Goal: Task Accomplishment & Management: Manage account settings

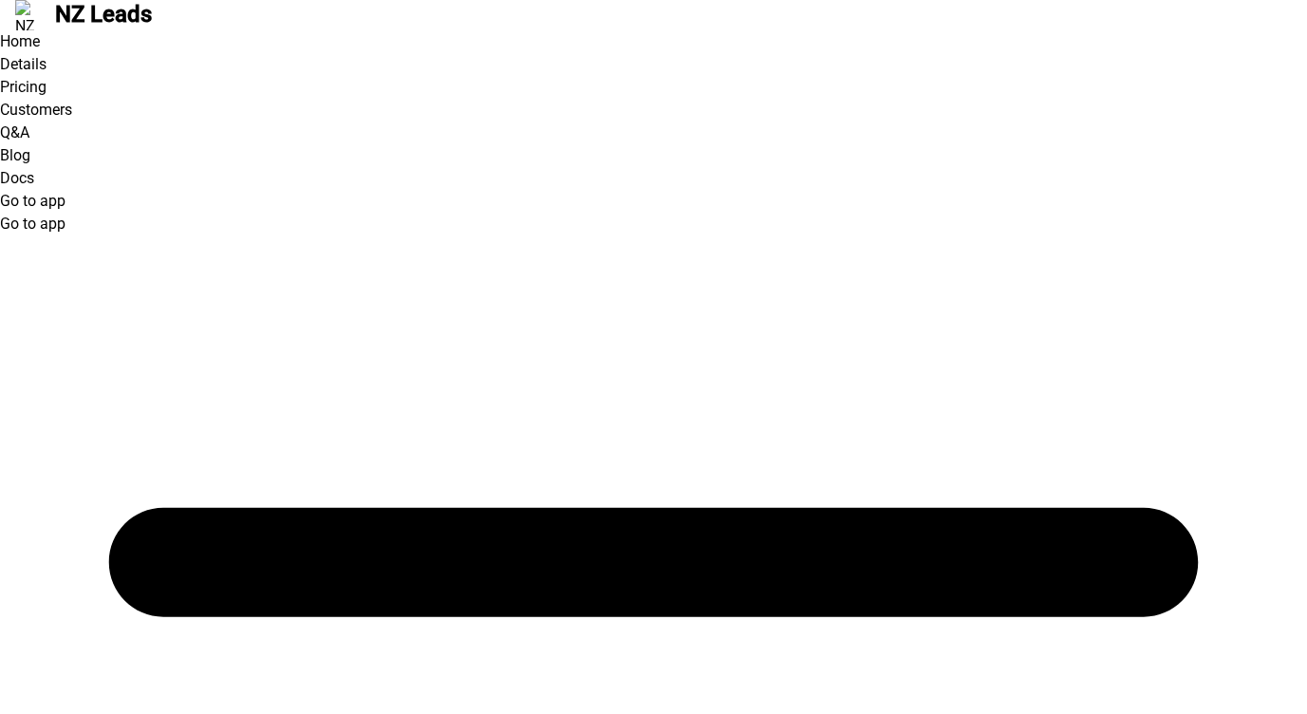
click at [66, 192] on link "Go to app" at bounding box center [33, 201] width 66 height 18
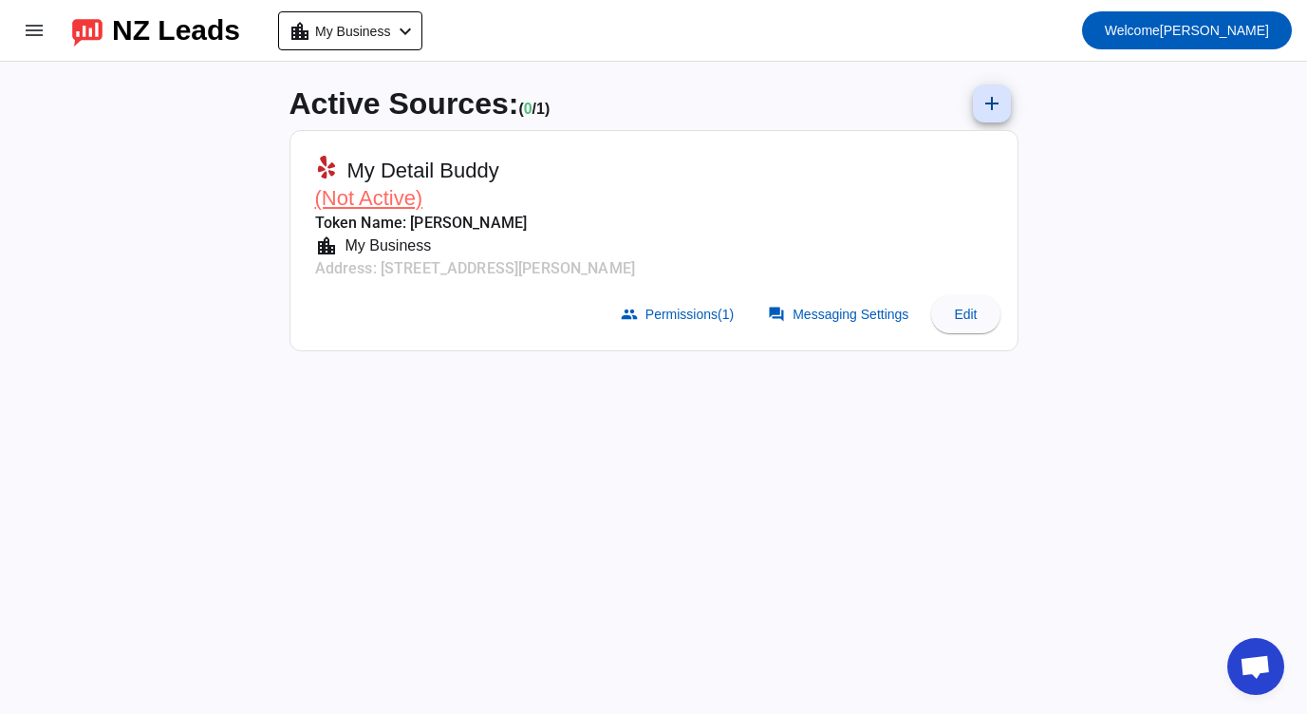
click at [379, 196] on span "(Not Active)" at bounding box center [369, 198] width 108 height 24
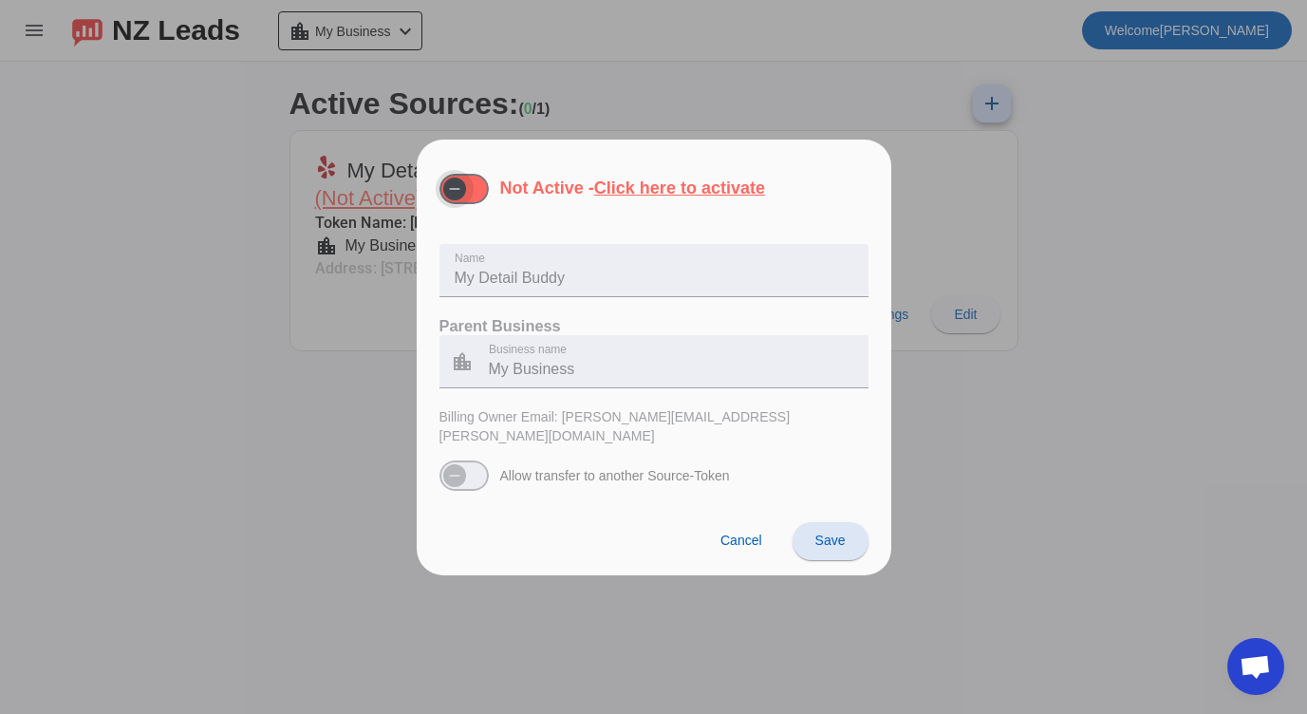
click at [472, 193] on span "button" at bounding box center [455, 189] width 38 height 38
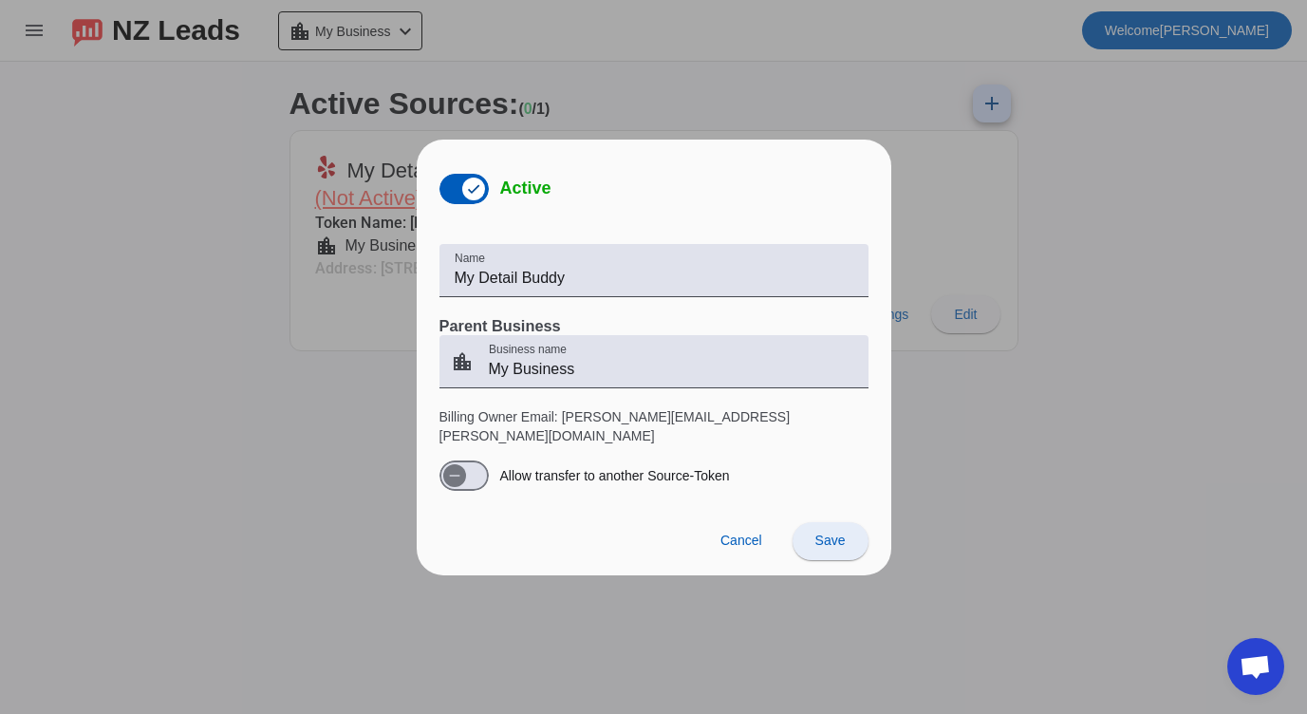
click at [828, 533] on span "Save" at bounding box center [831, 540] width 30 height 15
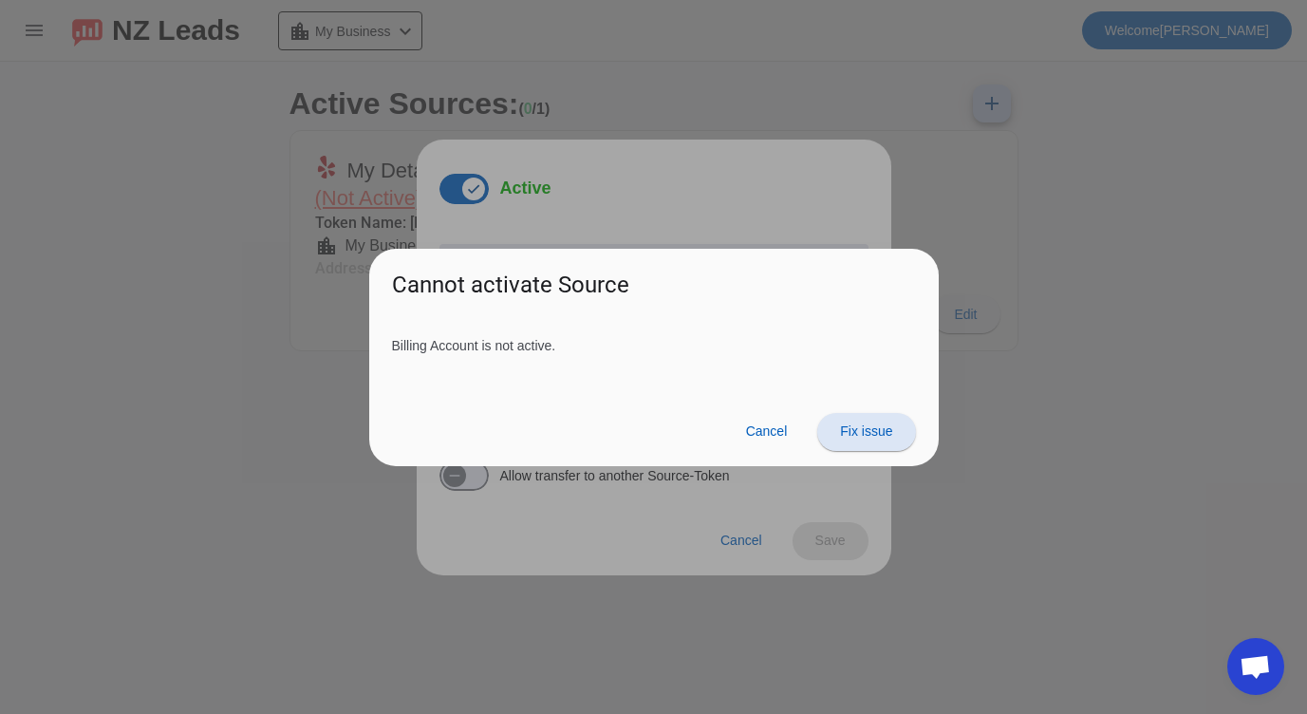
click at [855, 427] on span "Fix issue" at bounding box center [866, 430] width 52 height 15
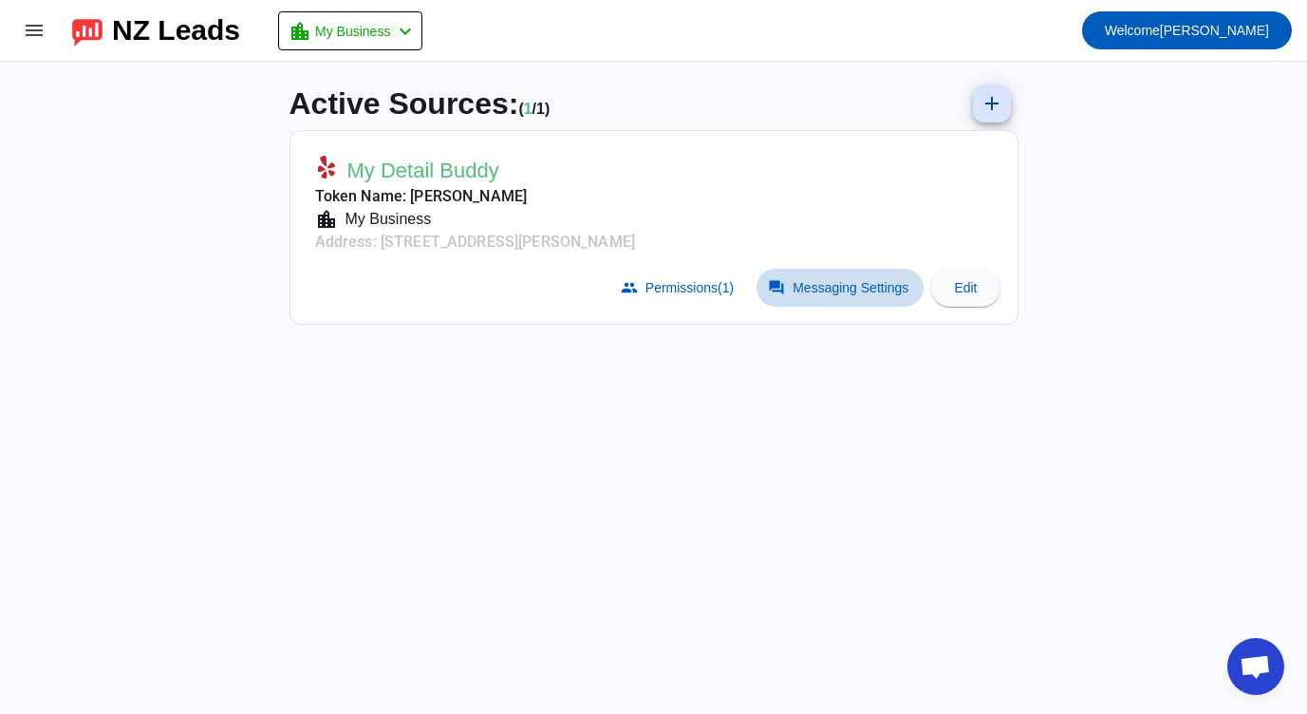
click at [806, 280] on span "Messaging Settings" at bounding box center [851, 287] width 116 height 15
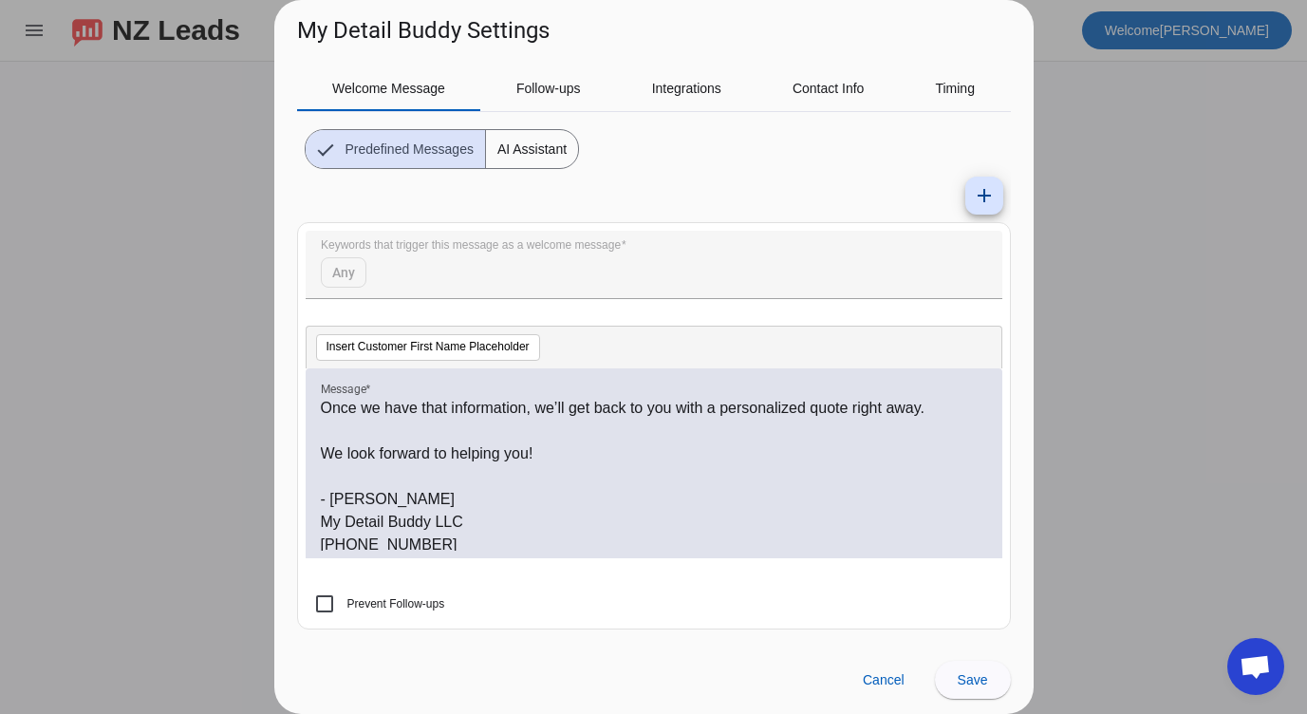
scroll to position [97, 0]
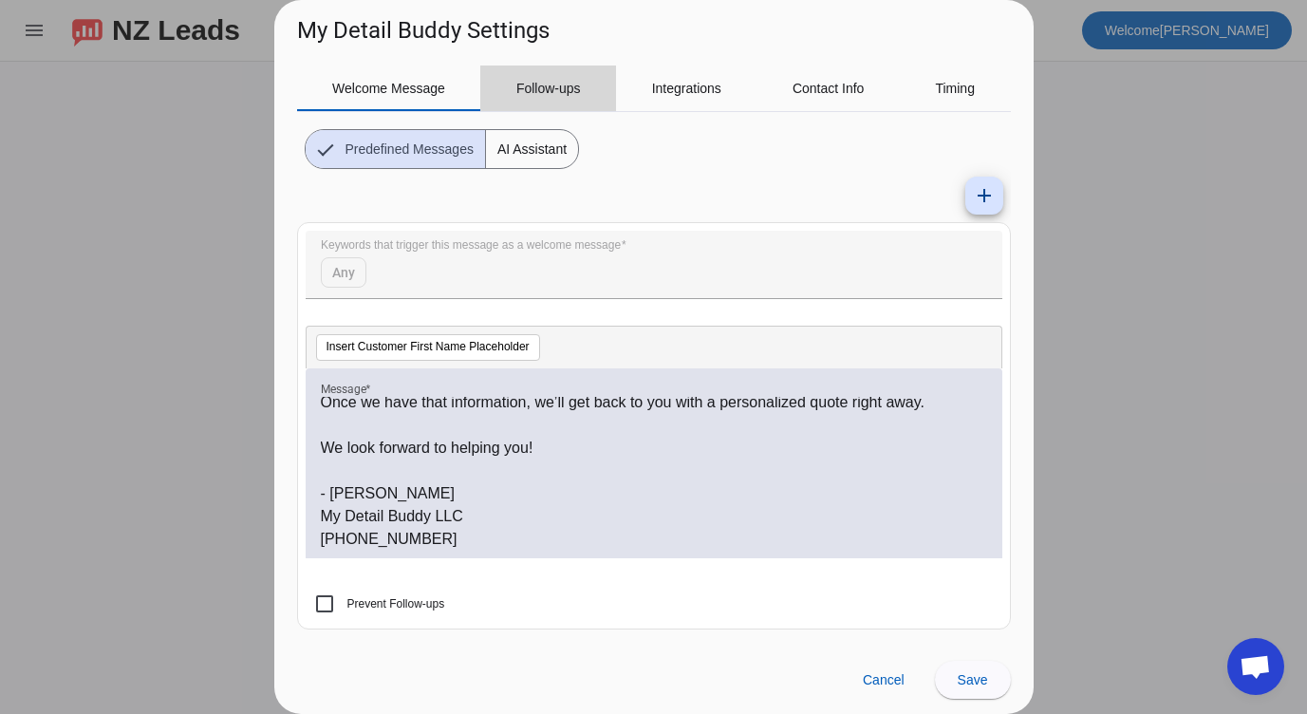
click at [545, 88] on span "Follow-ups" at bounding box center [548, 88] width 65 height 13
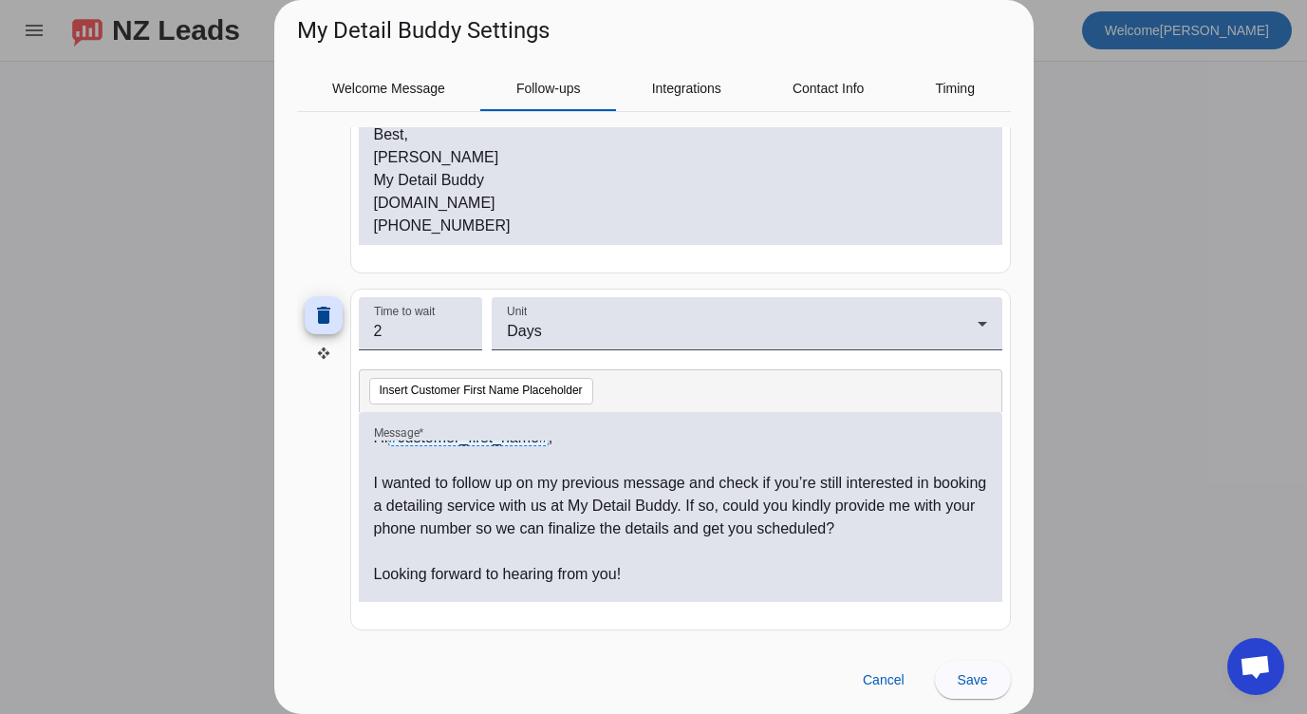
scroll to position [12, 0]
click at [973, 680] on span "Save" at bounding box center [973, 679] width 30 height 15
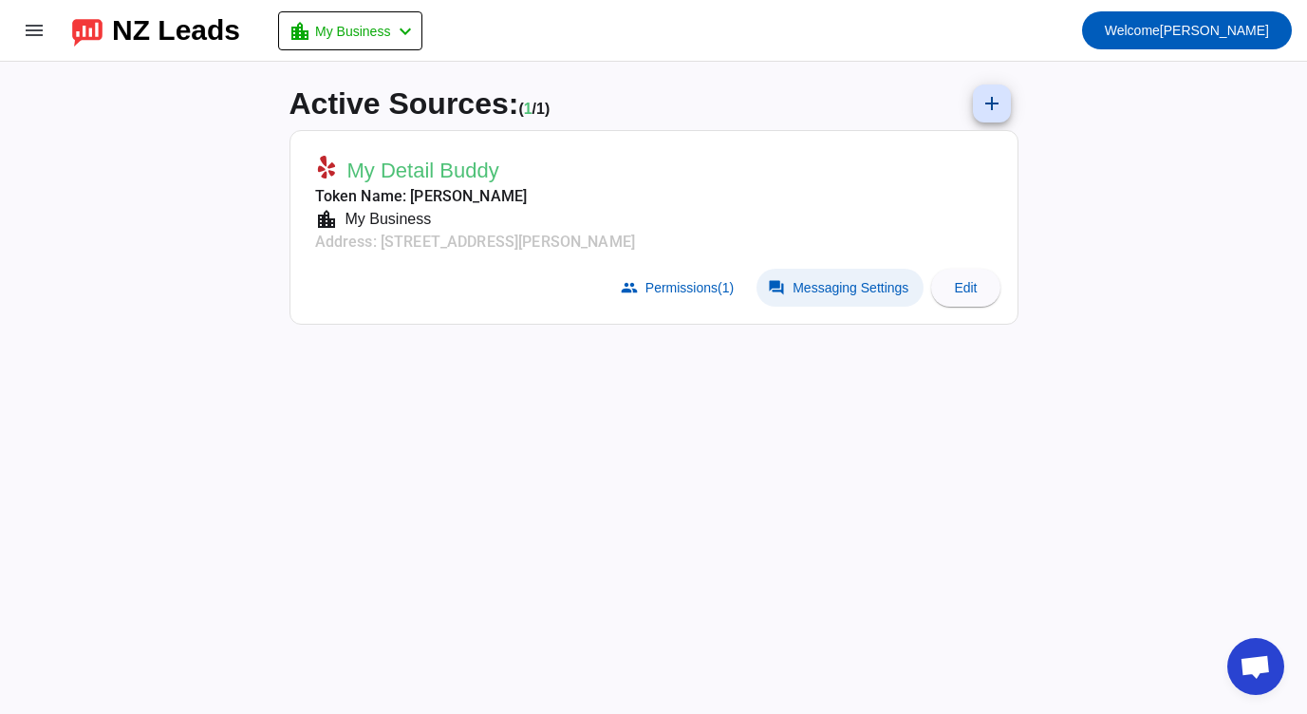
click at [810, 297] on span at bounding box center [840, 288] width 167 height 38
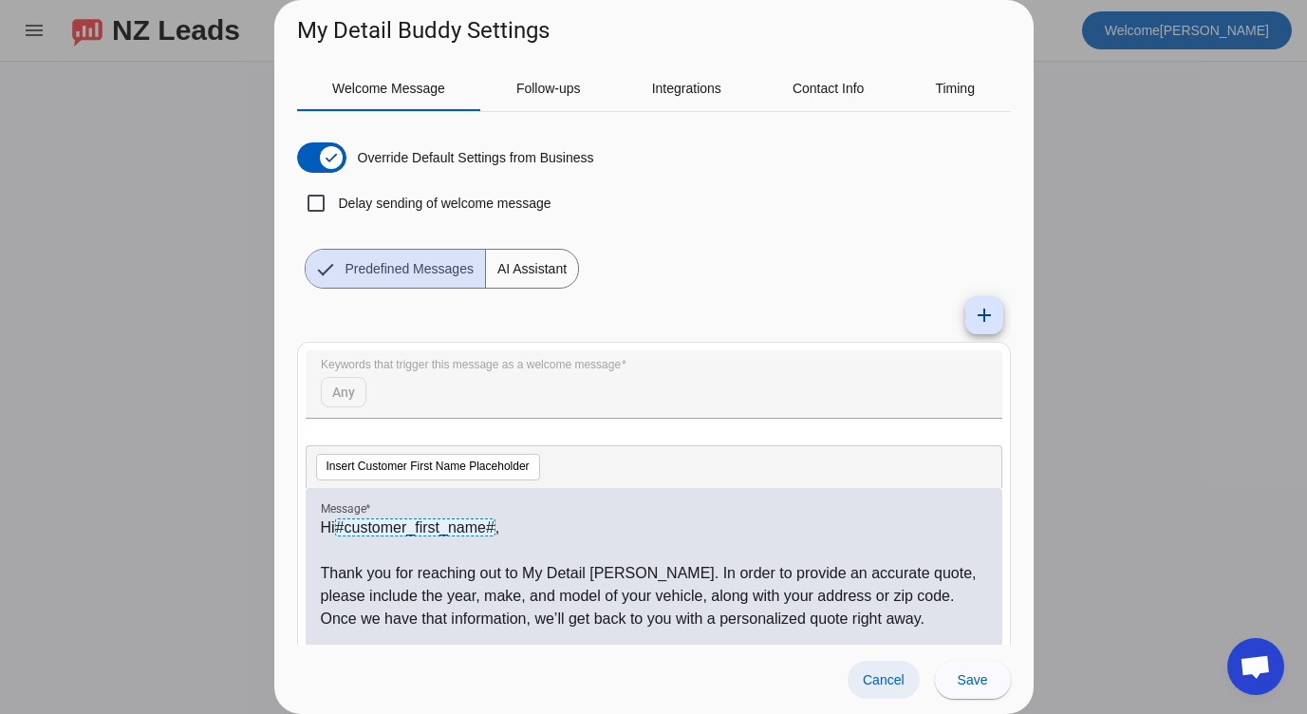
click at [887, 688] on span at bounding box center [884, 680] width 72 height 38
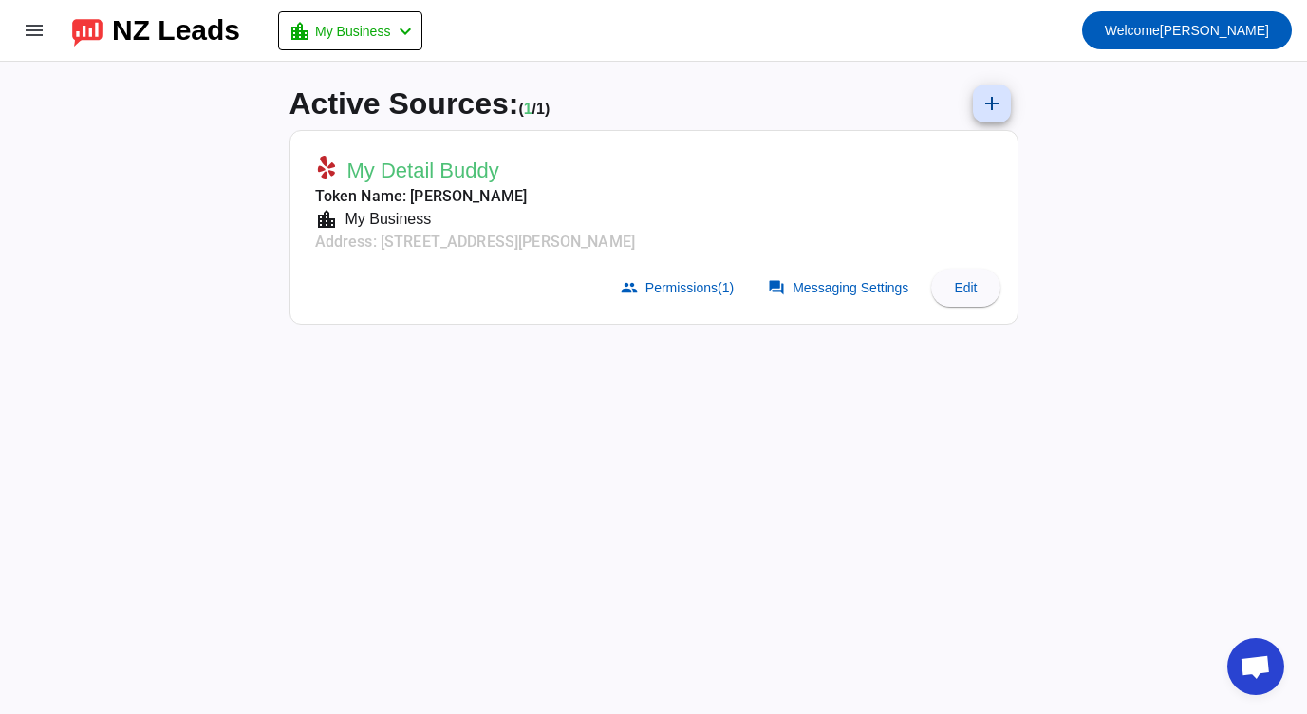
click at [462, 171] on span "My Detail Buddy" at bounding box center [423, 171] width 152 height 27
click at [697, 290] on span "Permissions (1)" at bounding box center [690, 287] width 88 height 15
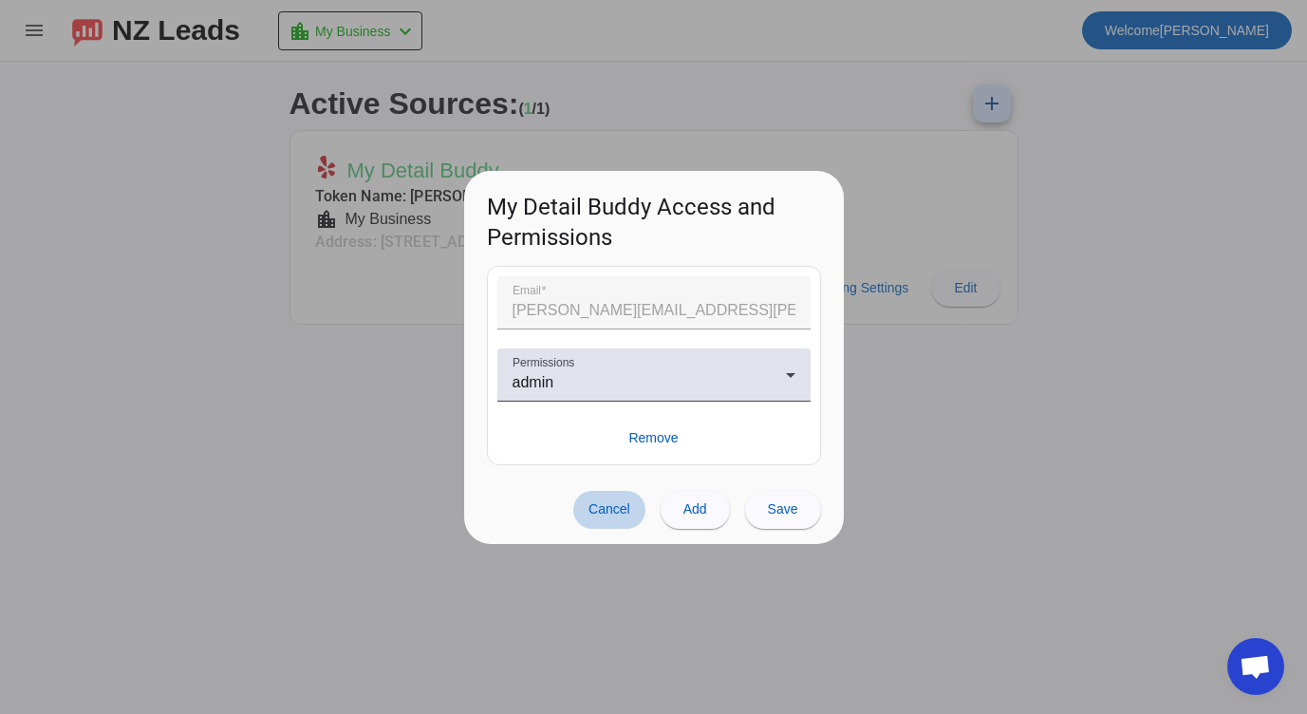
click at [606, 521] on span at bounding box center [609, 510] width 72 height 38
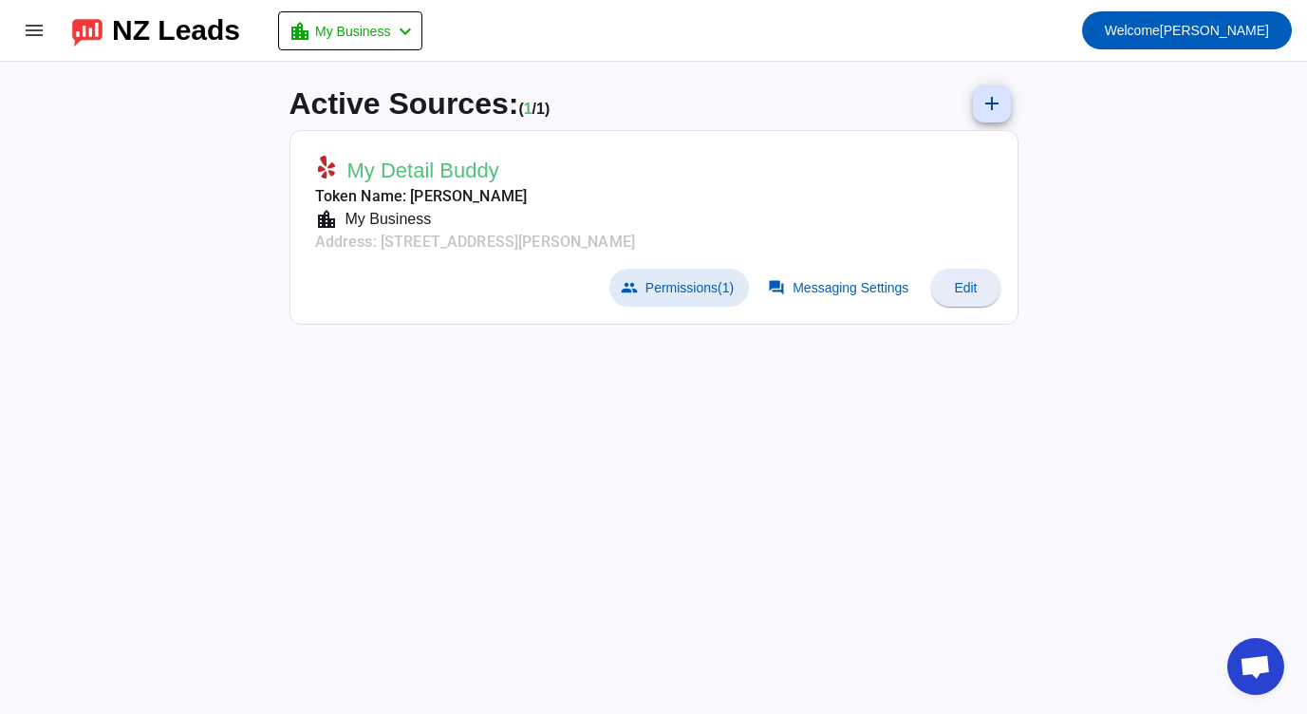
click at [967, 289] on span "Edit" at bounding box center [965, 287] width 23 height 15
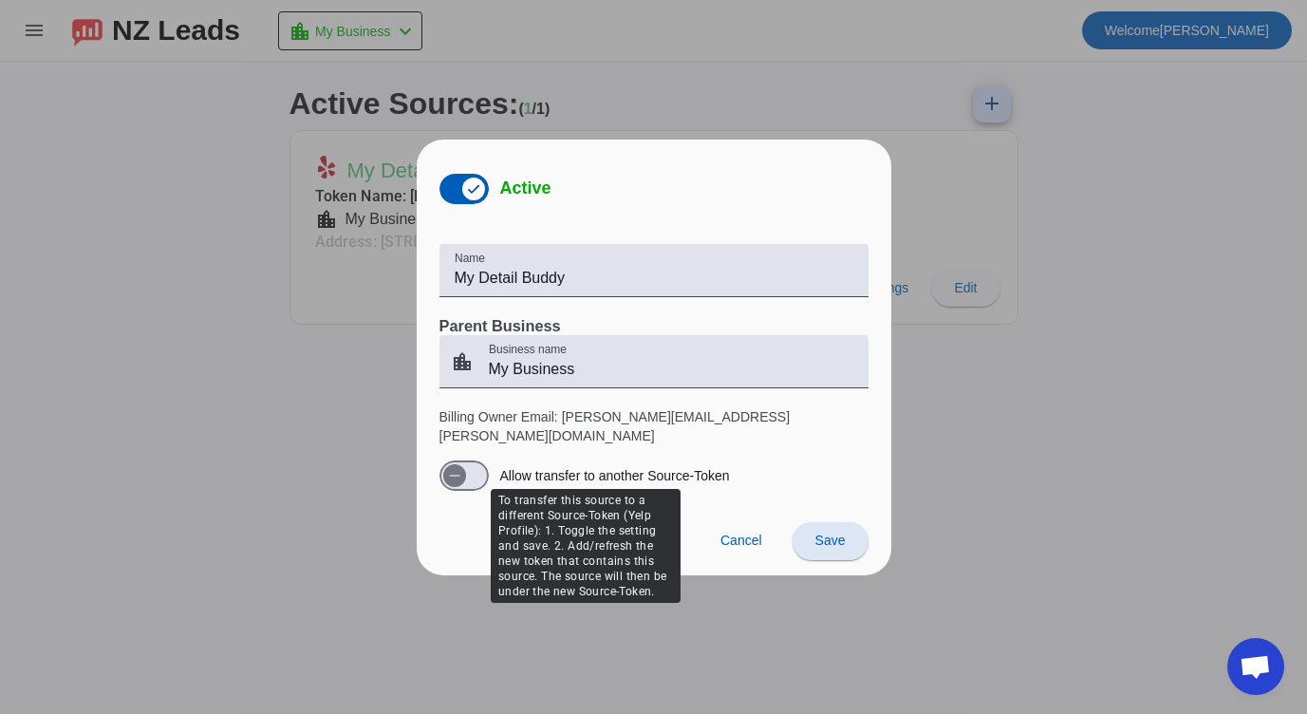
click at [530, 466] on label "Allow transfer to another Source-Token" at bounding box center [614, 475] width 234 height 19
click at [489, 462] on button "Allow transfer to another Source-Token" at bounding box center [464, 475] width 49 height 30
click at [462, 464] on span "button" at bounding box center [473, 475] width 23 height 23
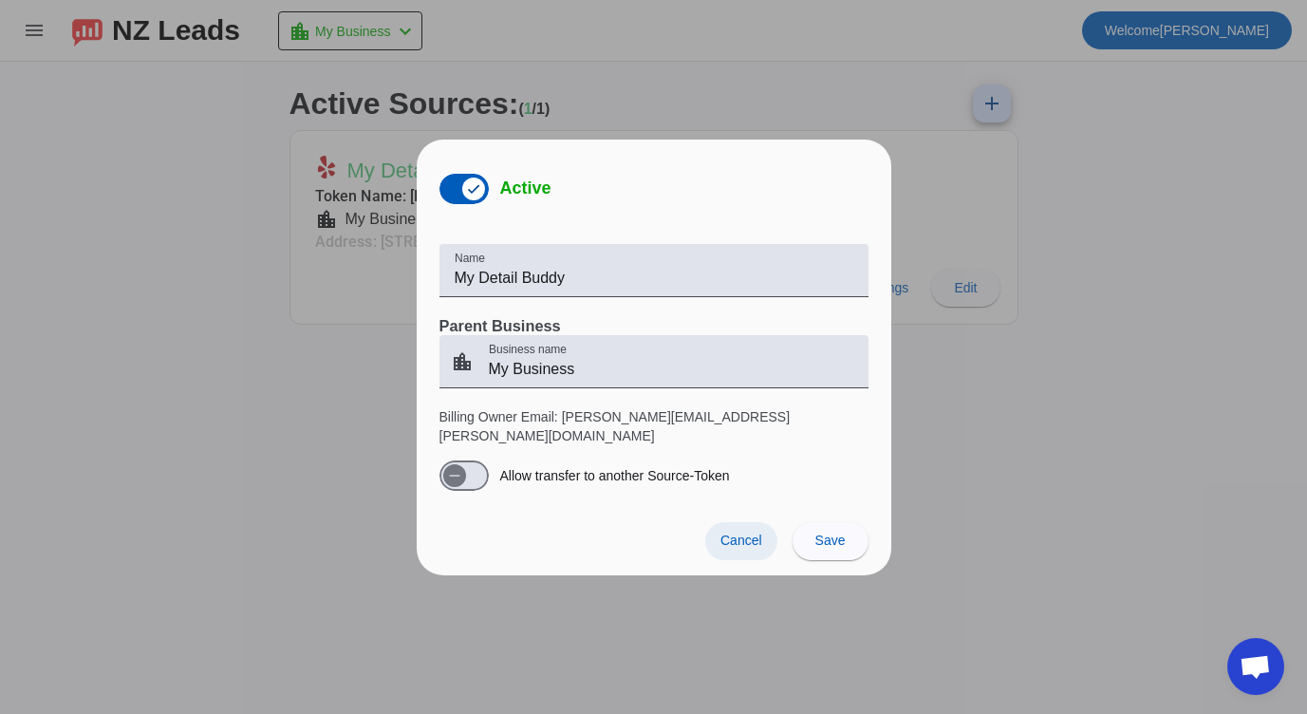
click at [755, 533] on span "Cancel" at bounding box center [742, 540] width 42 height 15
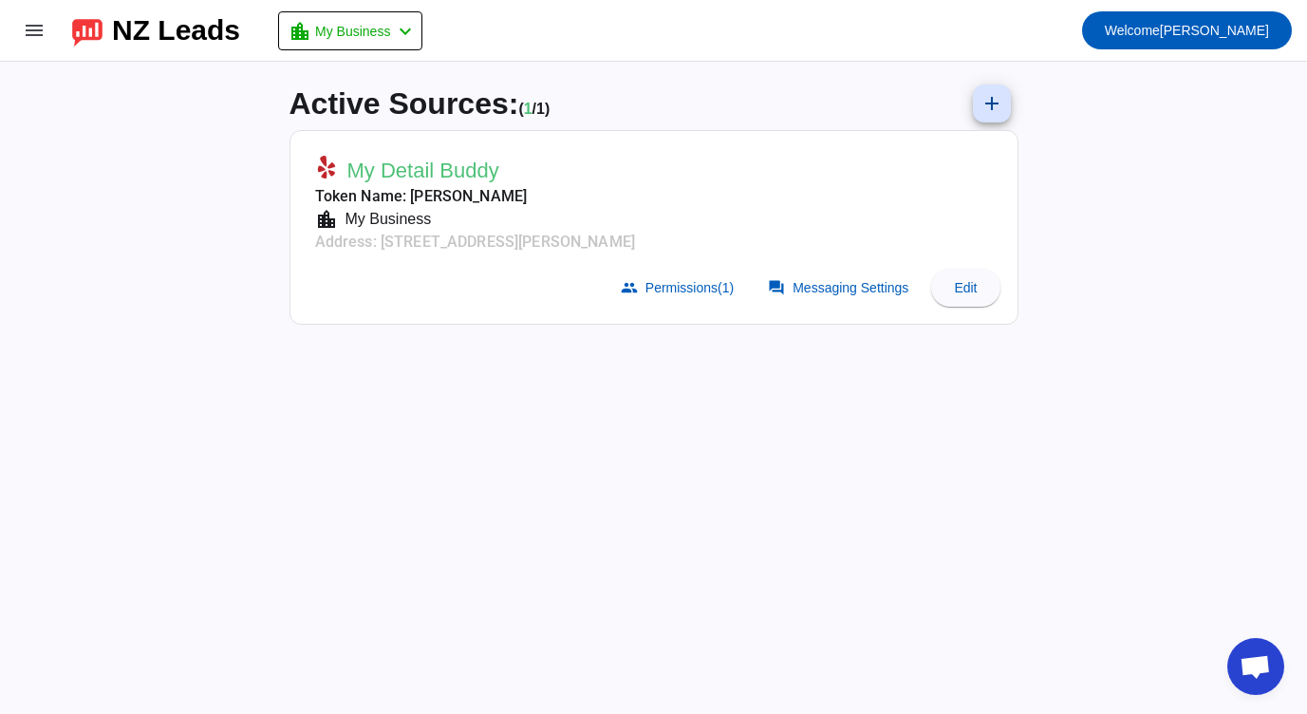
click at [548, 249] on mat-card-subtitle "Address: 3116 Weddington Rd,Ste 900,Charlotte, NC 28105" at bounding box center [475, 242] width 320 height 23
click at [635, 219] on mat-card-subtitle "location_city My Business" at bounding box center [475, 219] width 320 height 23
click at [835, 289] on span "Messaging Settings" at bounding box center [851, 287] width 116 height 15
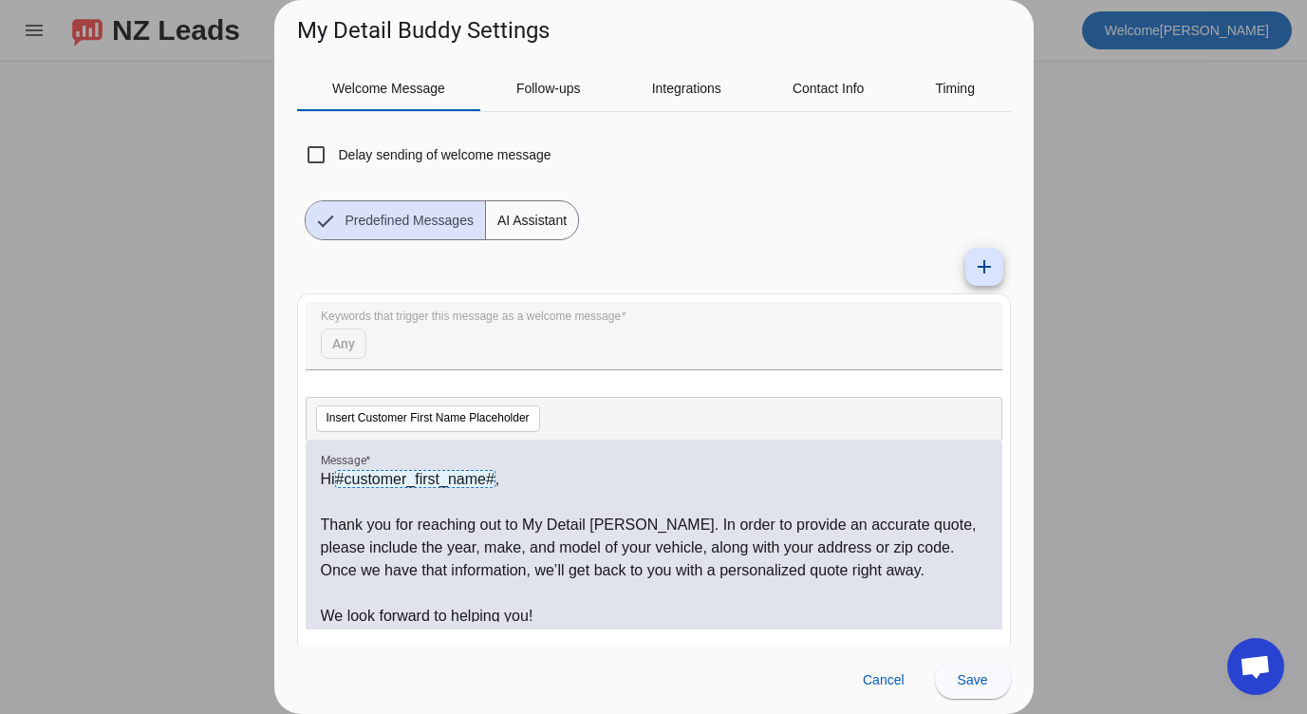
scroll to position [0, 0]
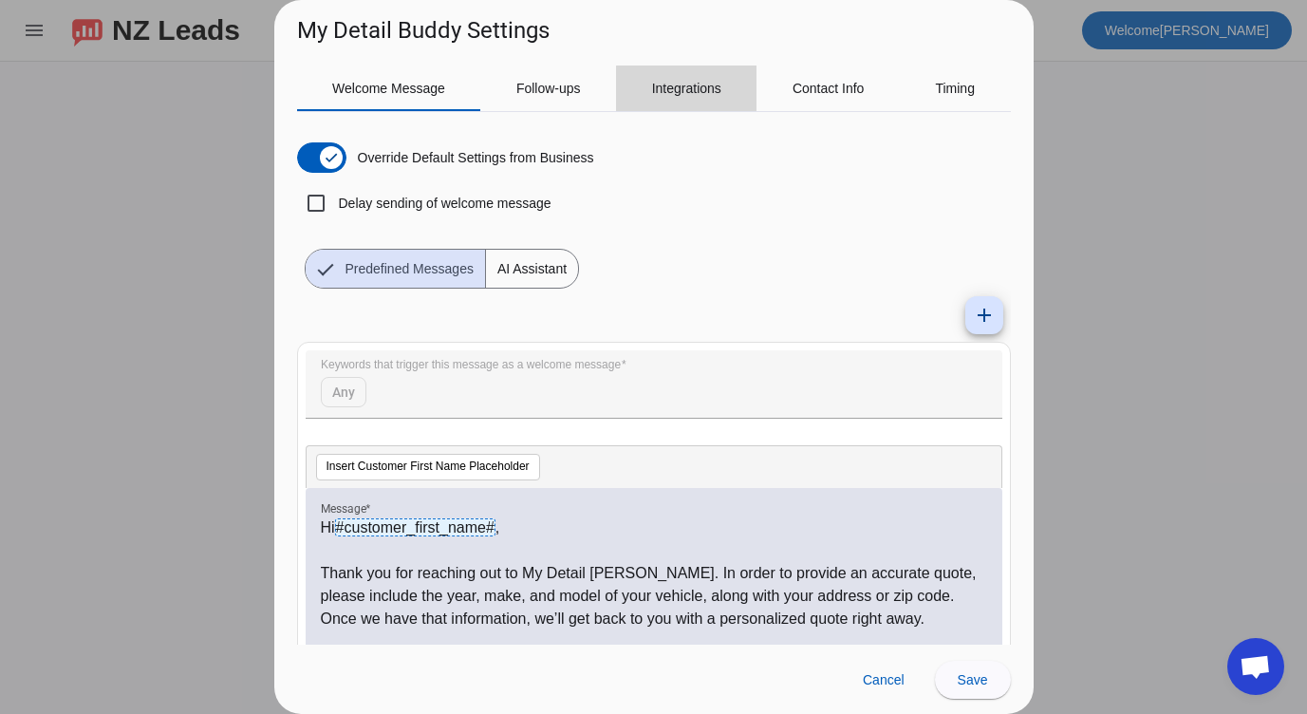
click at [702, 95] on span "Integrations" at bounding box center [686, 88] width 69 height 13
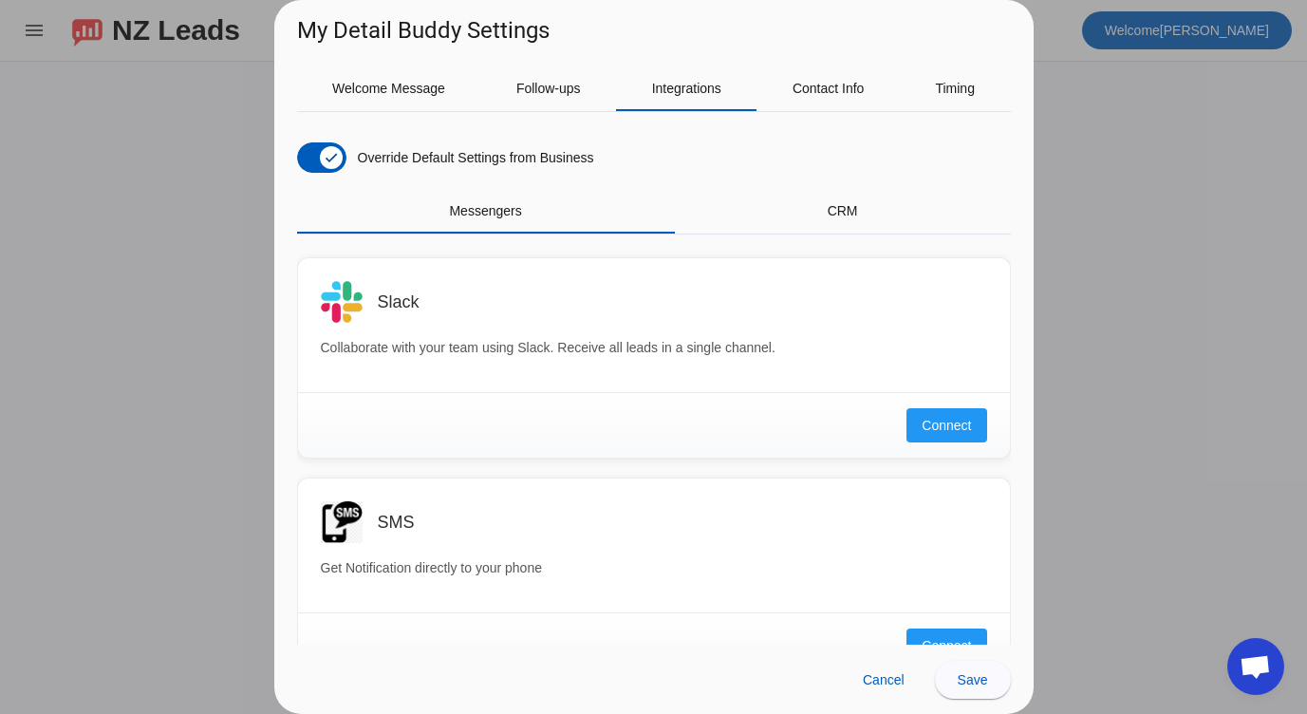
click at [833, 187] on div "Override Default Settings from Business Messengers CRM Slack Collaborate with y…" at bounding box center [654, 385] width 714 height 517
click at [833, 201] on span "CRM" at bounding box center [843, 211] width 30 height 46
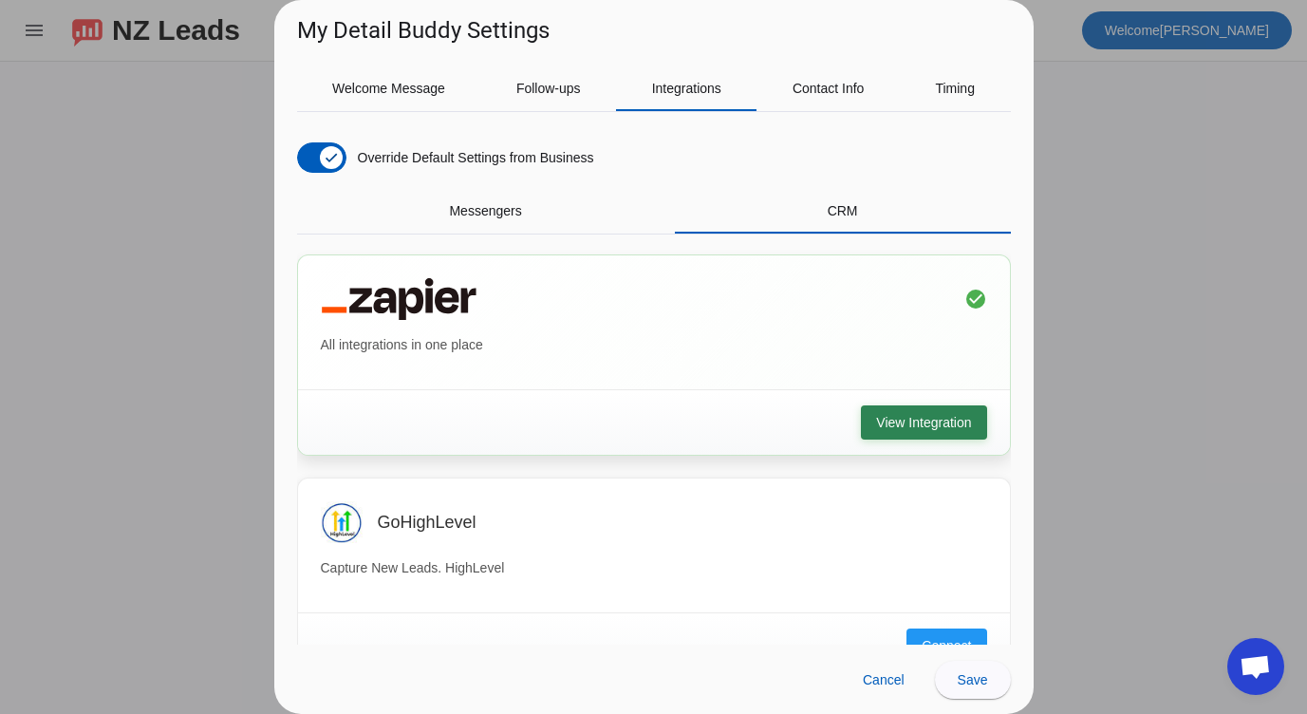
click at [952, 425] on span "View Integration" at bounding box center [923, 422] width 95 height 19
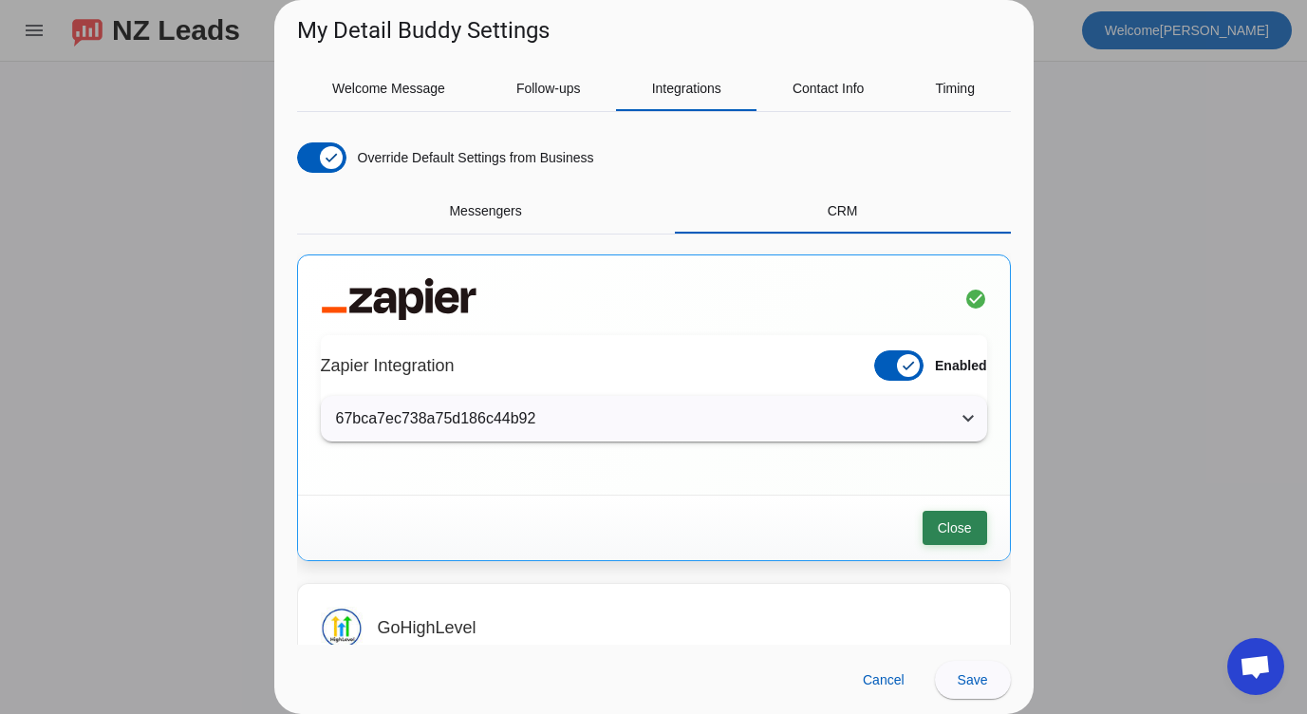
click at [951, 529] on span "Close" at bounding box center [955, 527] width 34 height 19
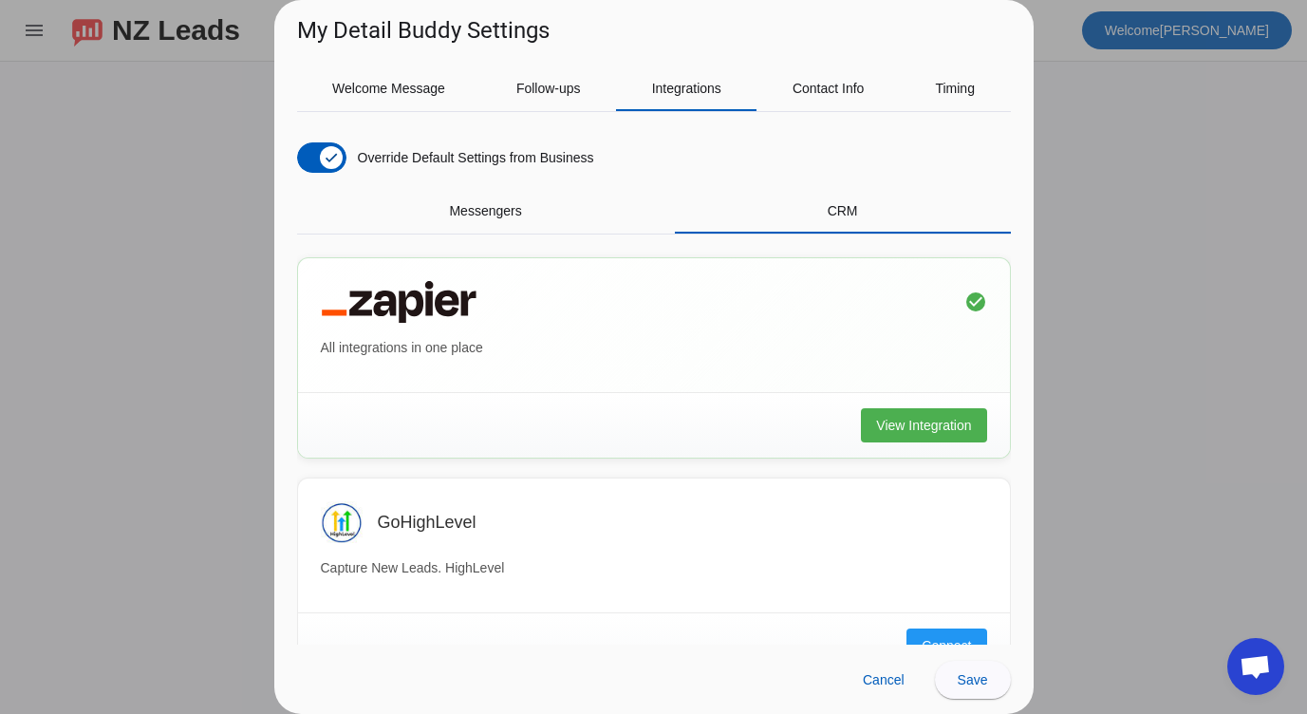
click at [1154, 182] on div at bounding box center [653, 357] width 1307 height 714
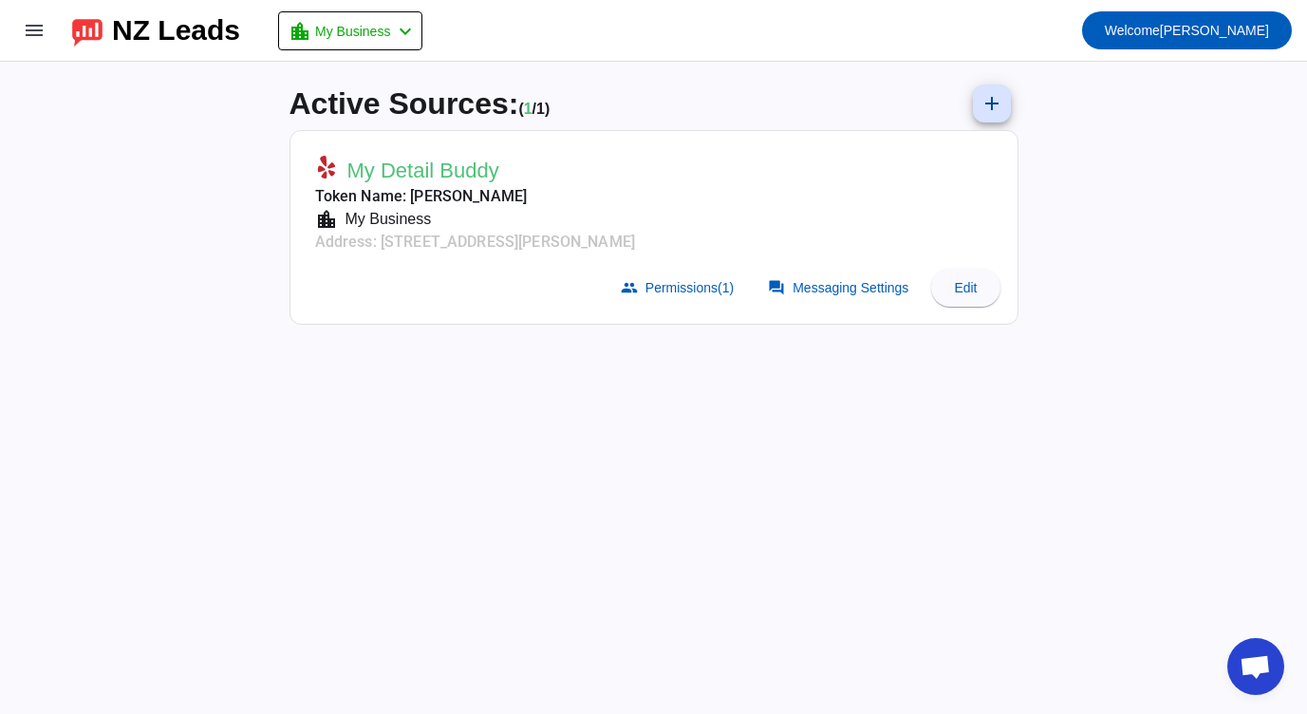
click at [443, 174] on span "My Detail Buddy" at bounding box center [423, 171] width 152 height 27
click at [444, 231] on mat-card-subtitle "Address: 3116 Weddington Rd,Ste 900,Charlotte, NC 28105" at bounding box center [475, 242] width 320 height 23
